Goal: Information Seeking & Learning: Learn about a topic

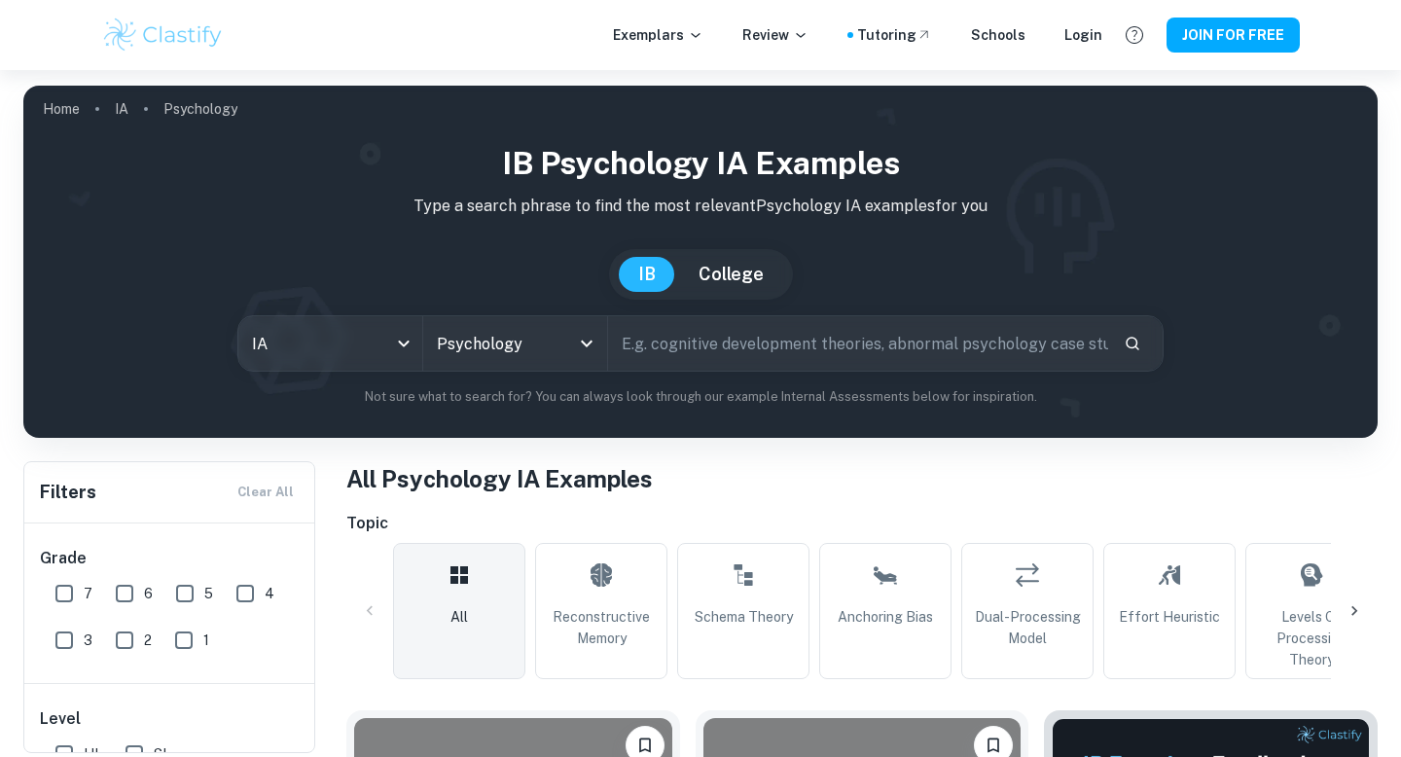
click at [788, 337] on input "text" at bounding box center [858, 343] width 500 height 54
type input "[PERSON_NAME]"
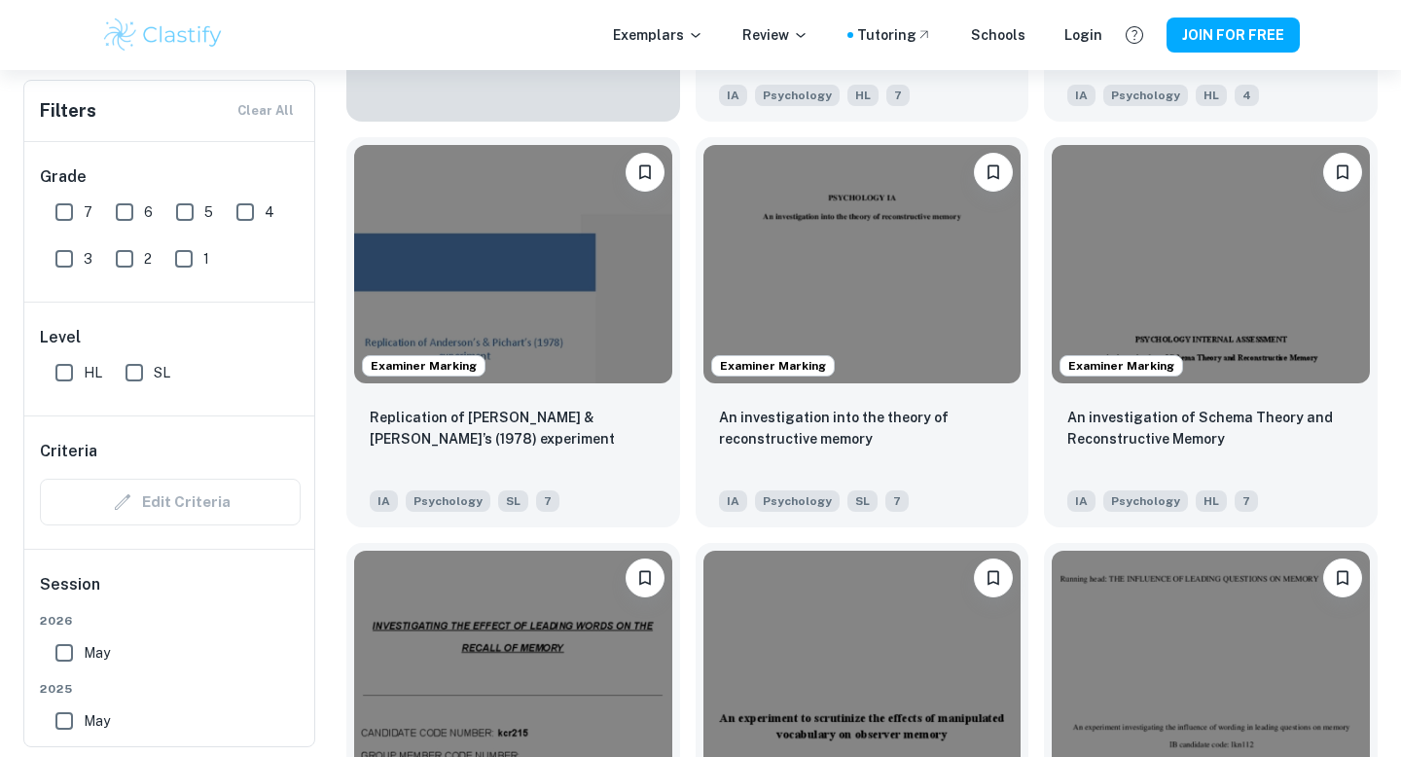
scroll to position [1795, 0]
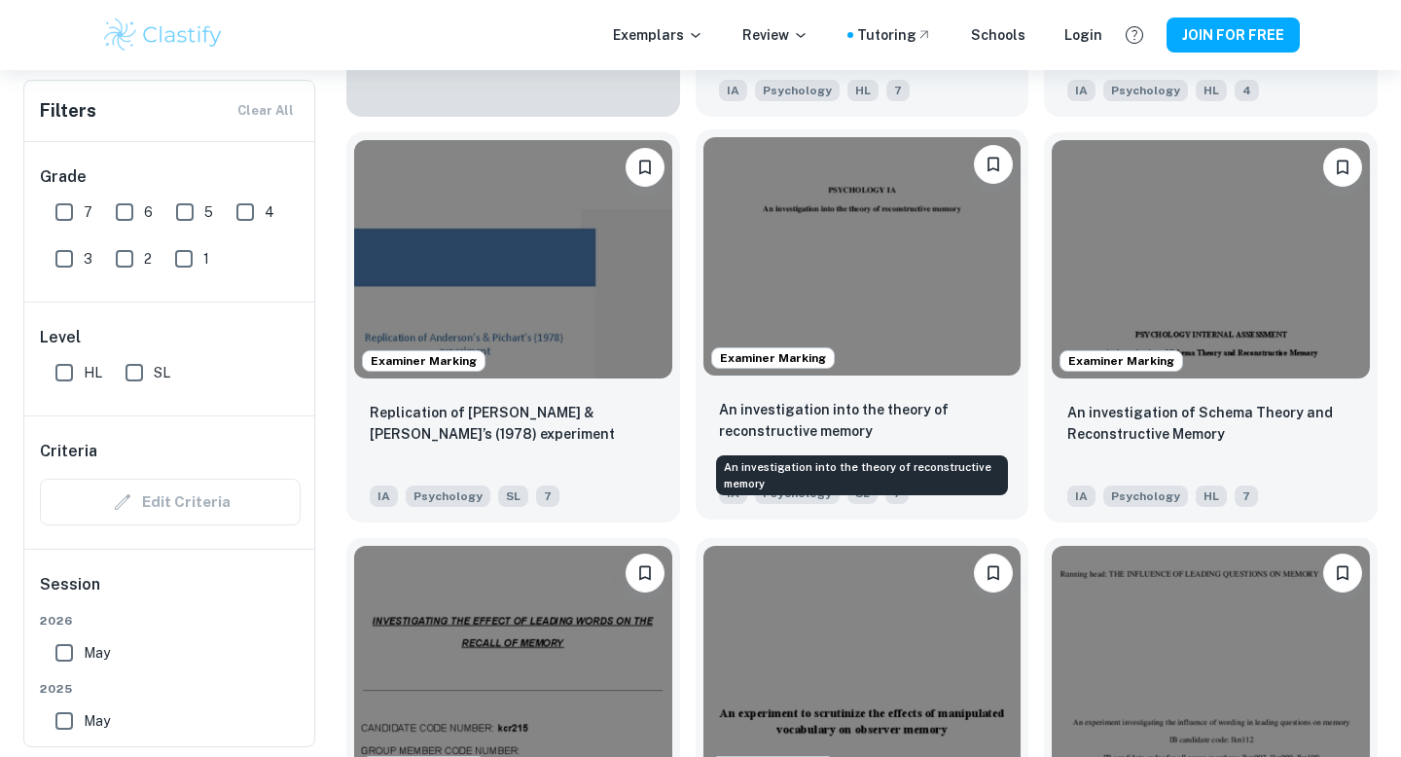
click at [750, 427] on p "An investigation into the theory of reconstructive memory" at bounding box center [862, 420] width 287 height 43
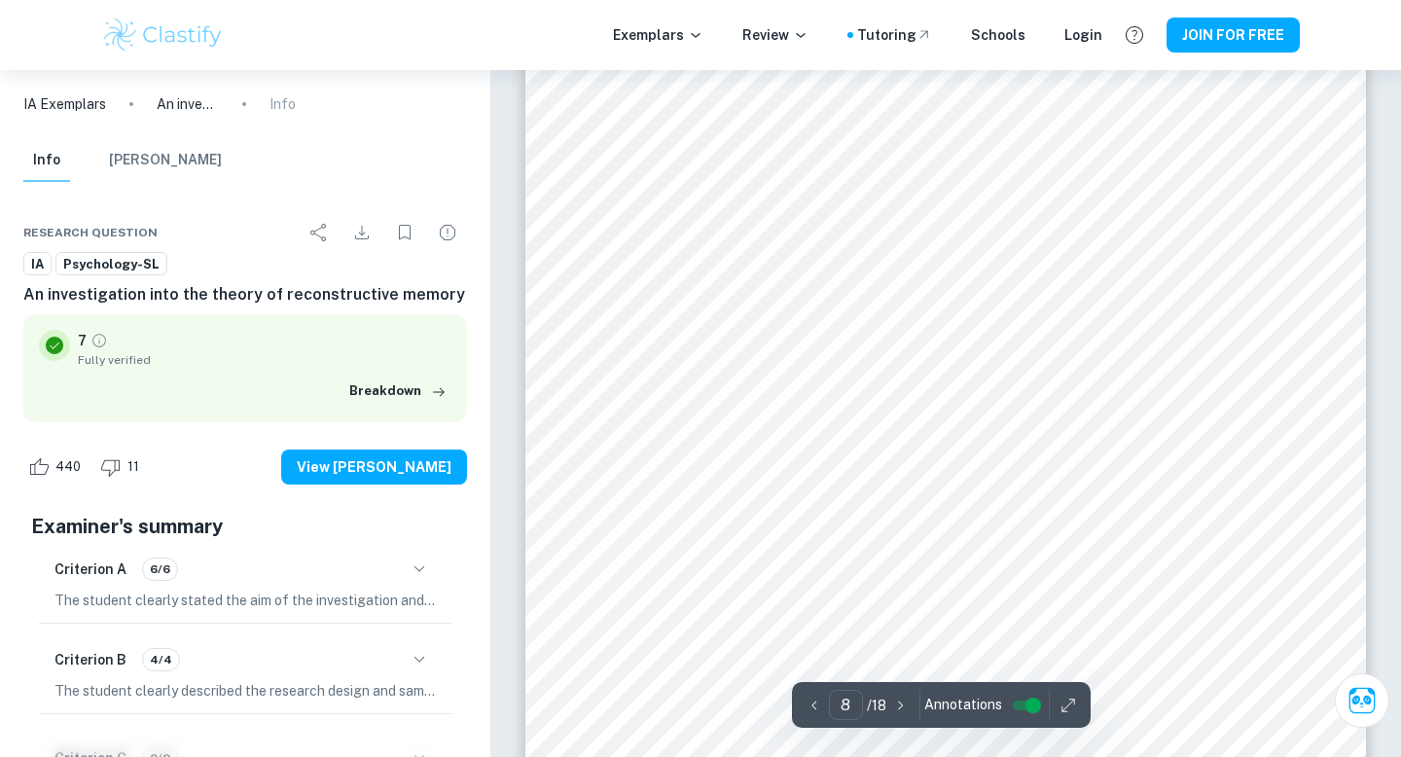
scroll to position [8859, 0]
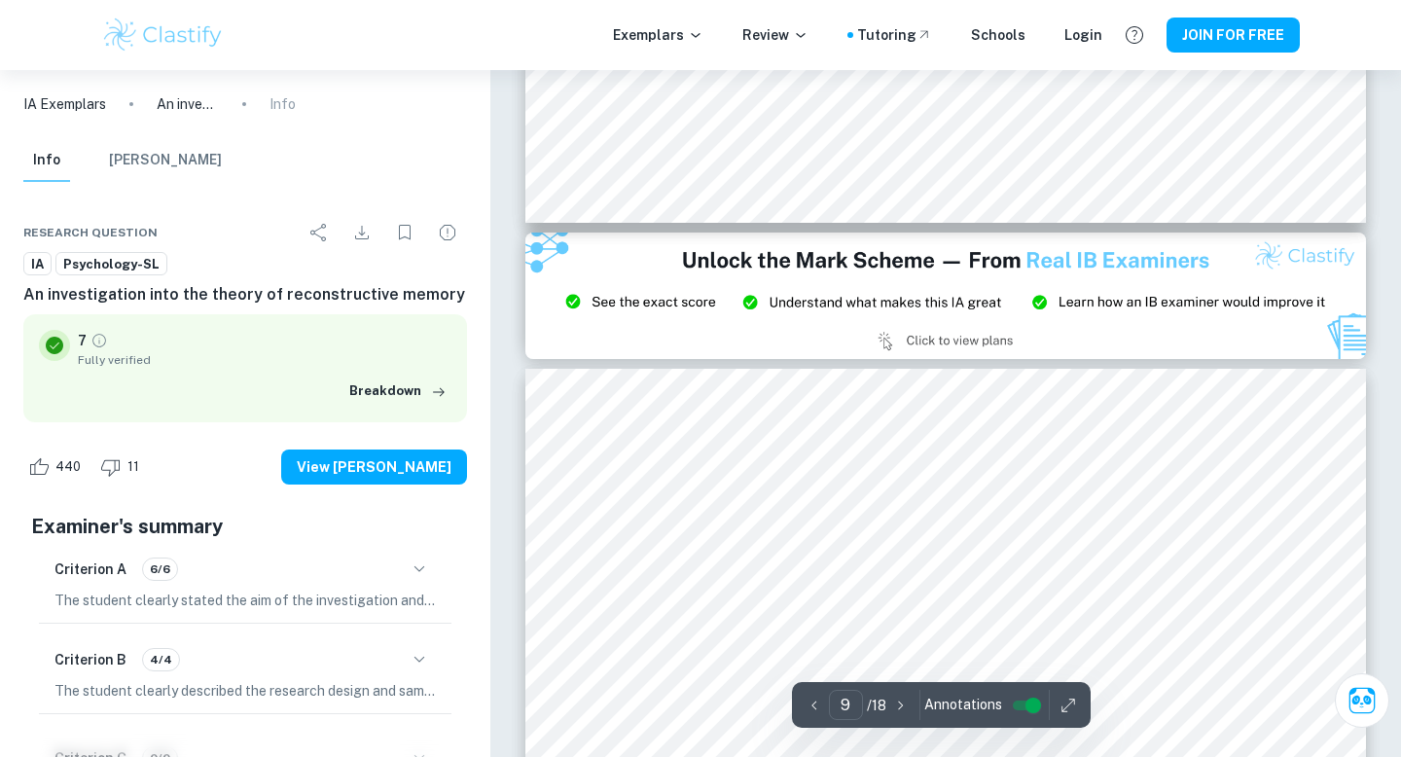
type input "8"
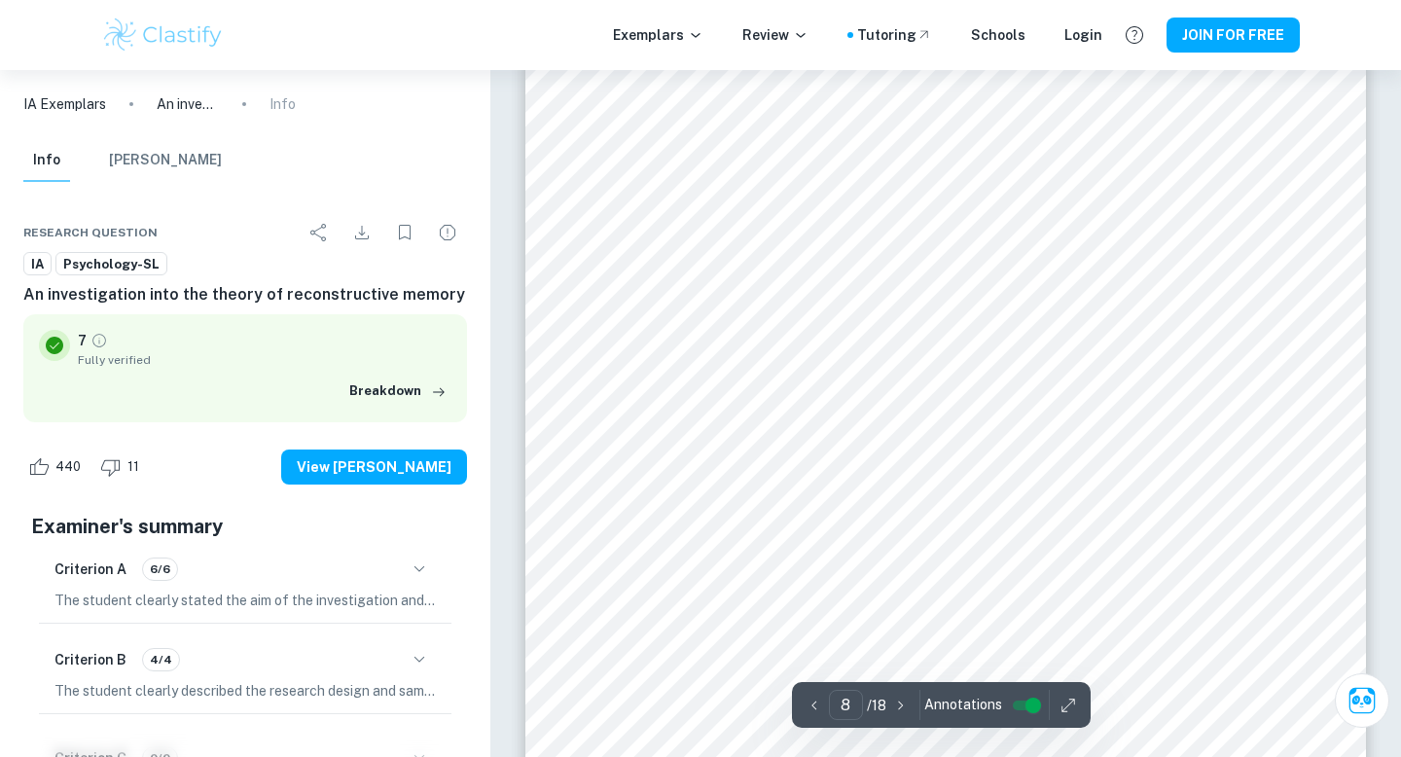
scroll to position [8915, 0]
